Goal: Task Accomplishment & Management: Complete application form

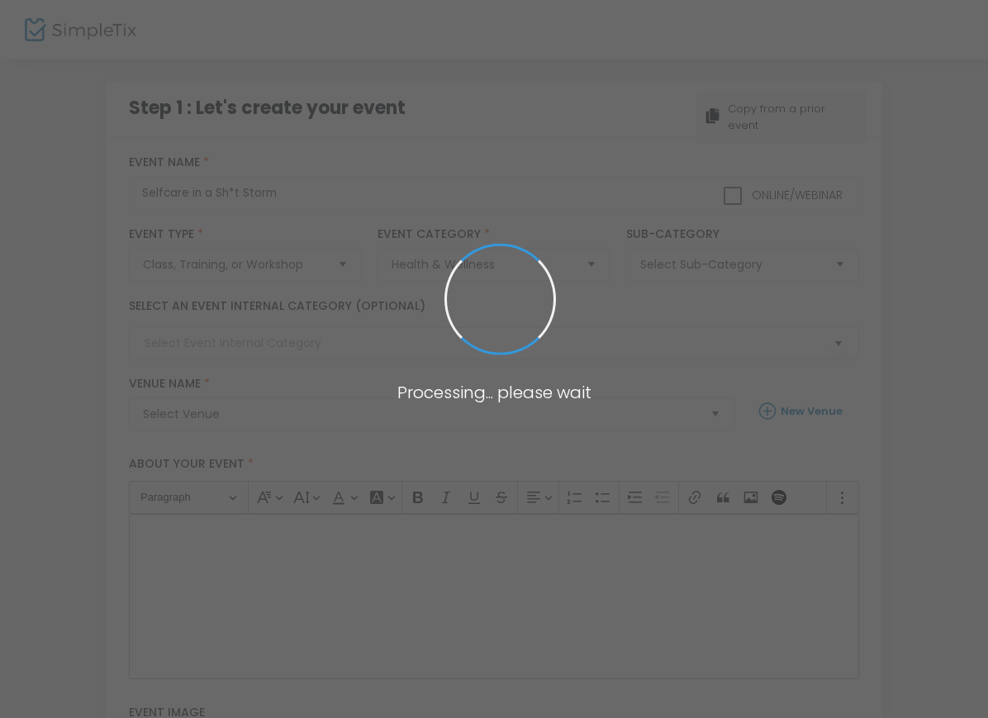
checkbox input "true"
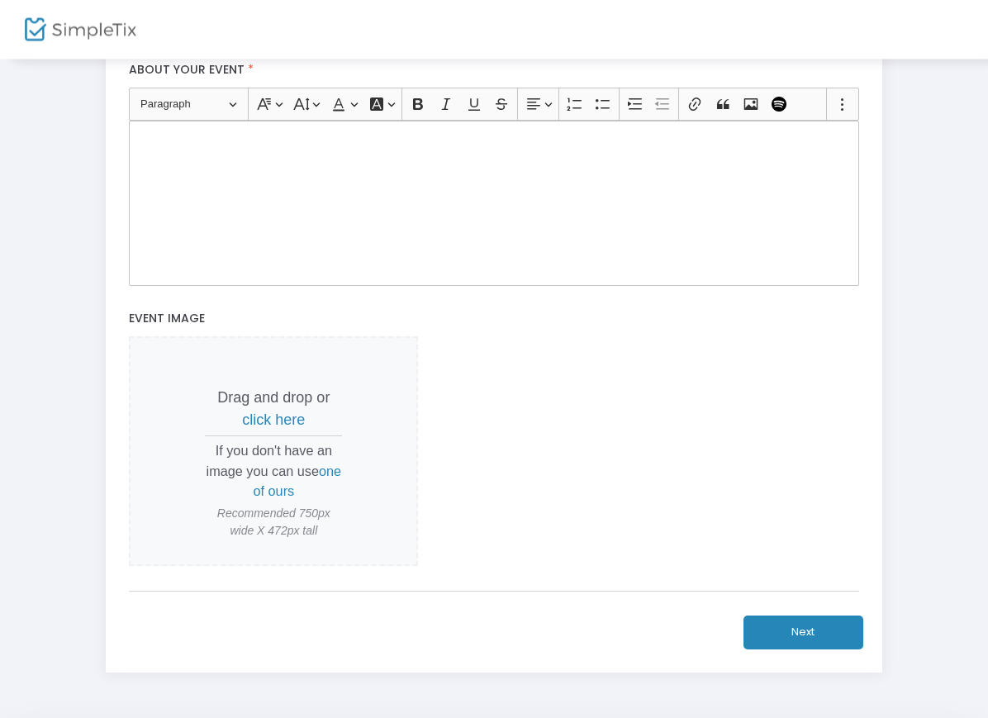
scroll to position [384, 0]
click at [279, 421] on span "click here" at bounding box center [273, 420] width 63 height 17
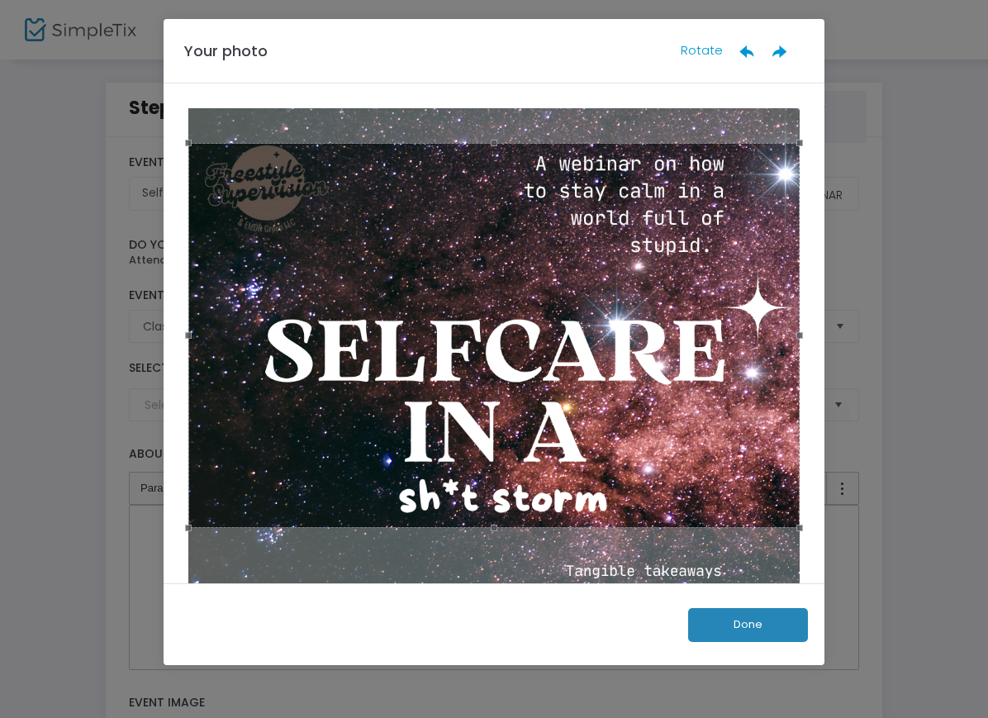
click at [757, 639] on button "Done" at bounding box center [748, 625] width 120 height 34
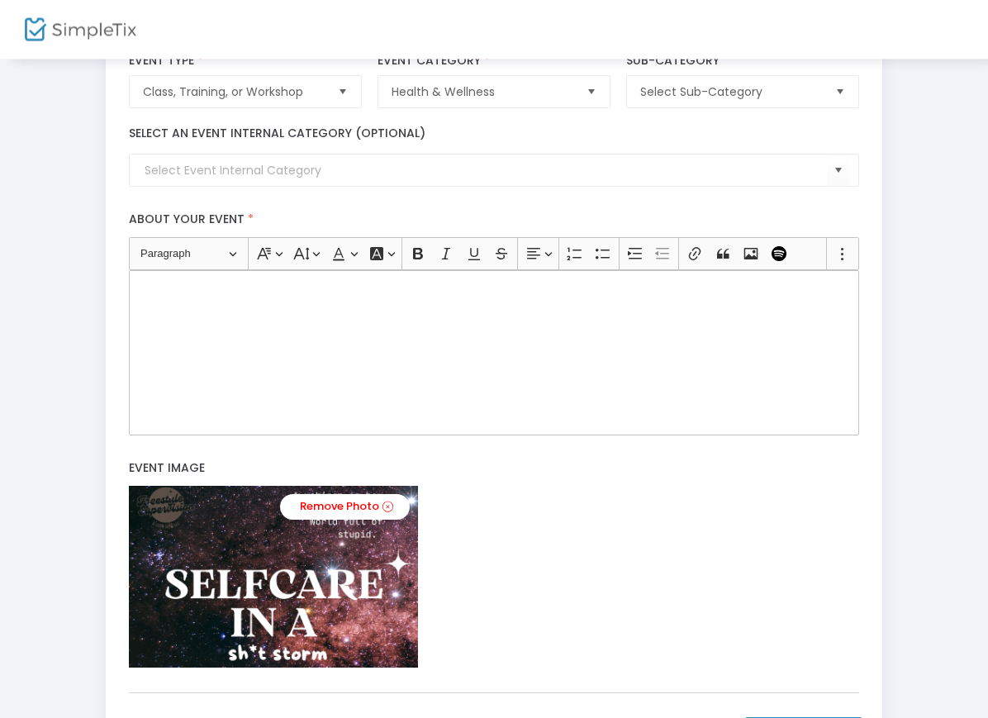
scroll to position [236, 0]
click at [659, 342] on div "Rich Text Editor, main" at bounding box center [494, 351] width 730 height 165
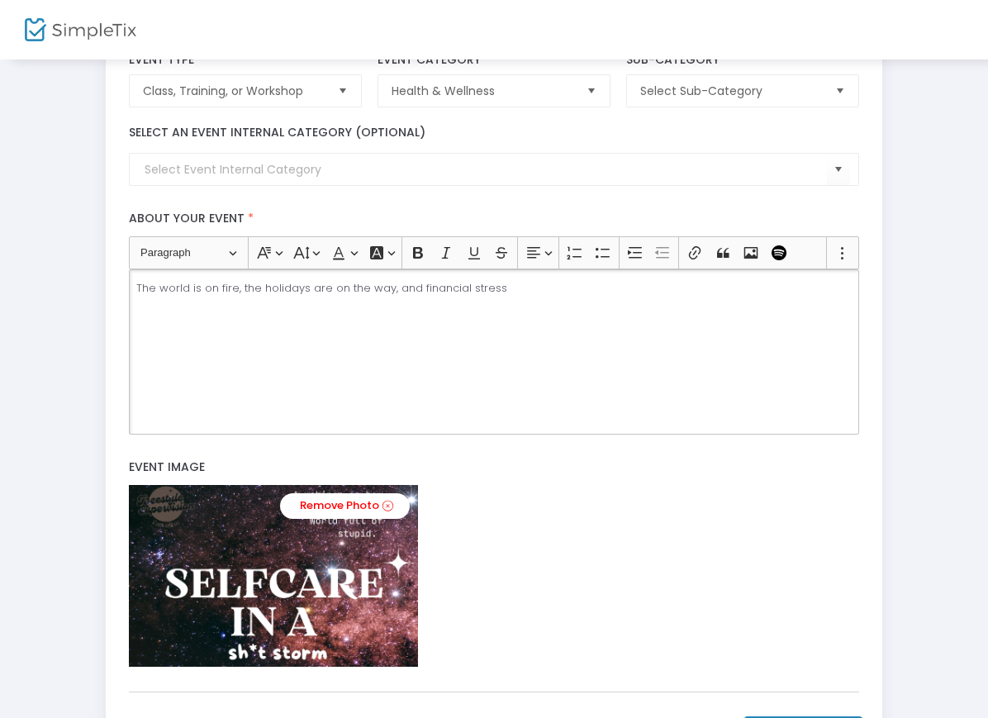
click at [463, 283] on p "The world is on fire, the holidays are on the way, and financial stress" at bounding box center [494, 288] width 716 height 17
click at [564, 304] on div "The world is on fire, the holidays are on the way, and financial stress" at bounding box center [494, 351] width 730 height 165
